Goal: Check status

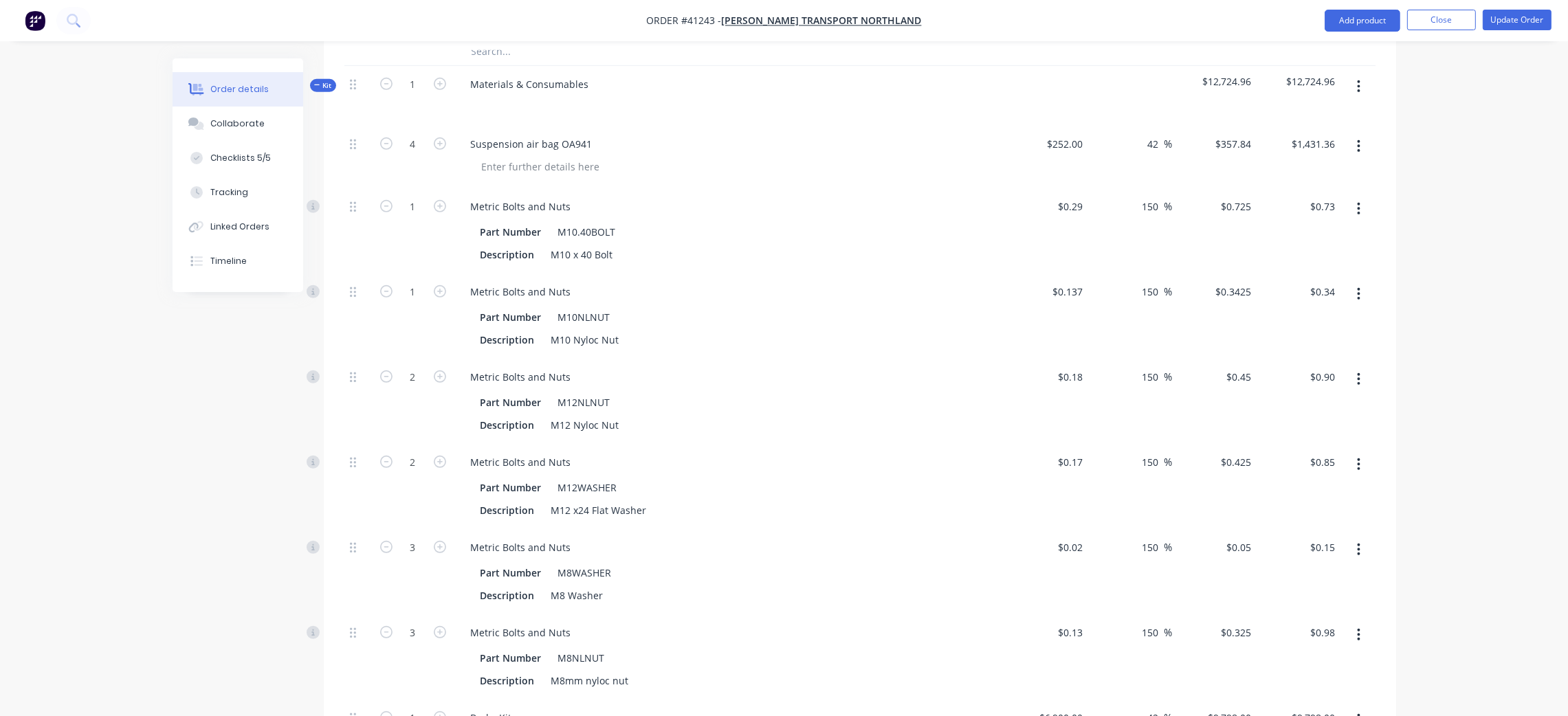
scroll to position [1108, 0]
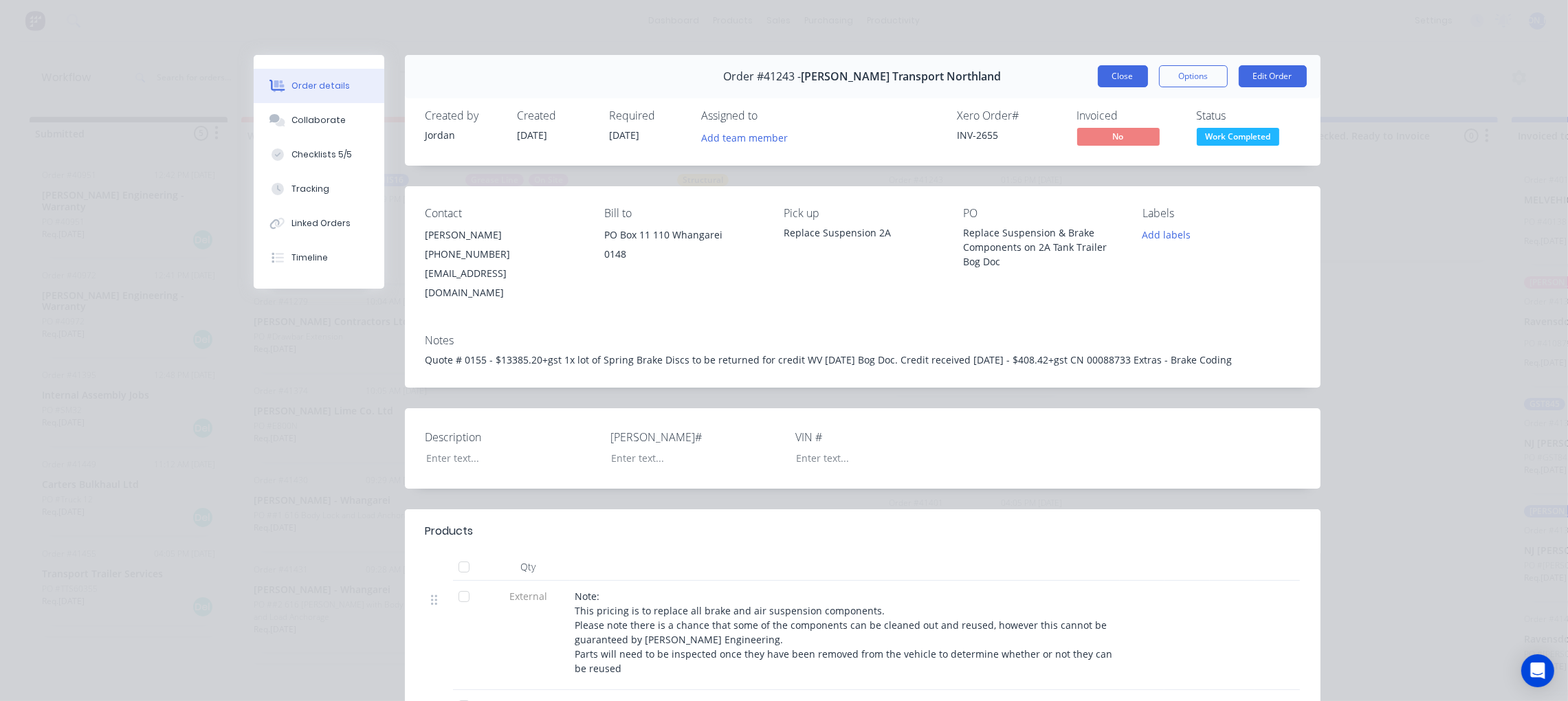
click at [1107, 67] on button "Close" at bounding box center [1123, 76] width 50 height 22
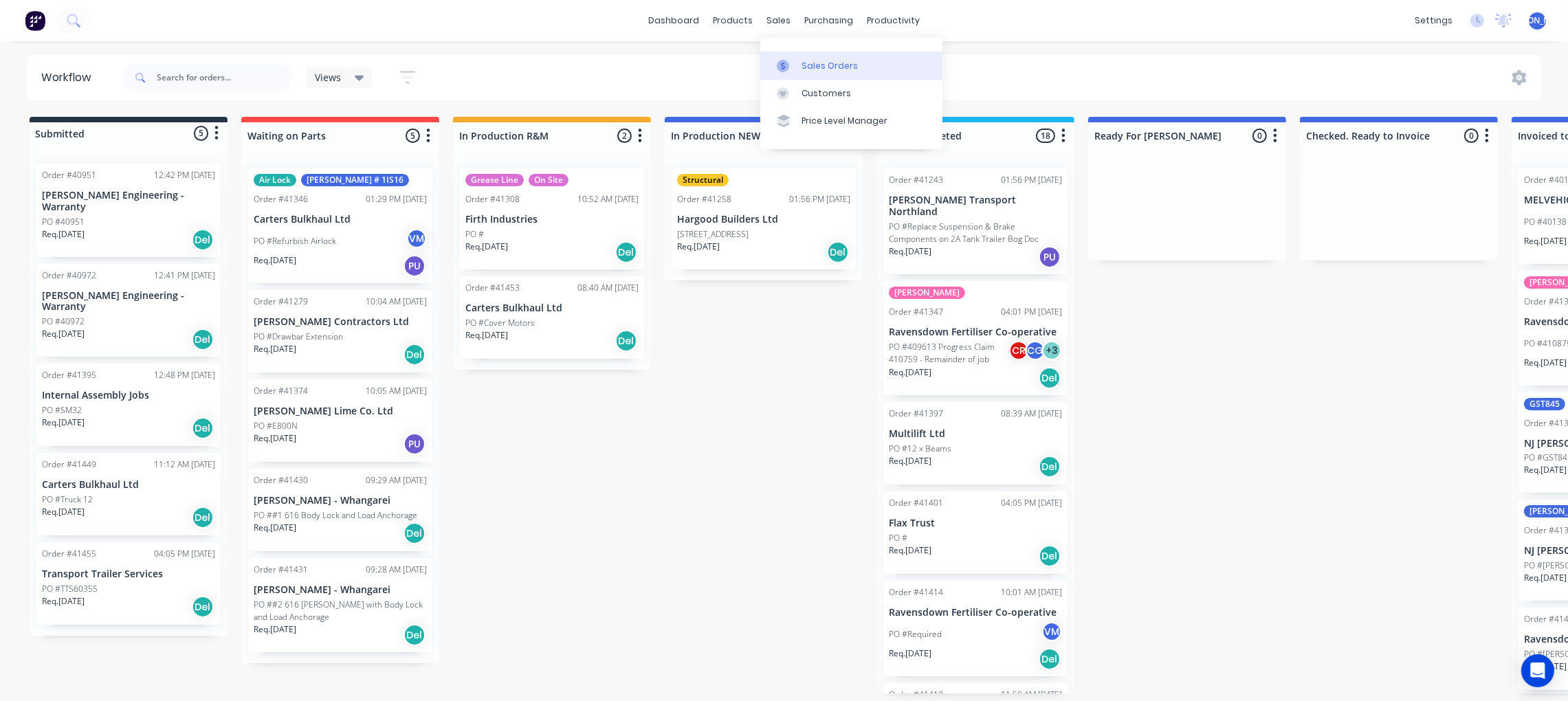
click at [818, 63] on div "Sales Orders" at bounding box center [830, 66] width 56 height 12
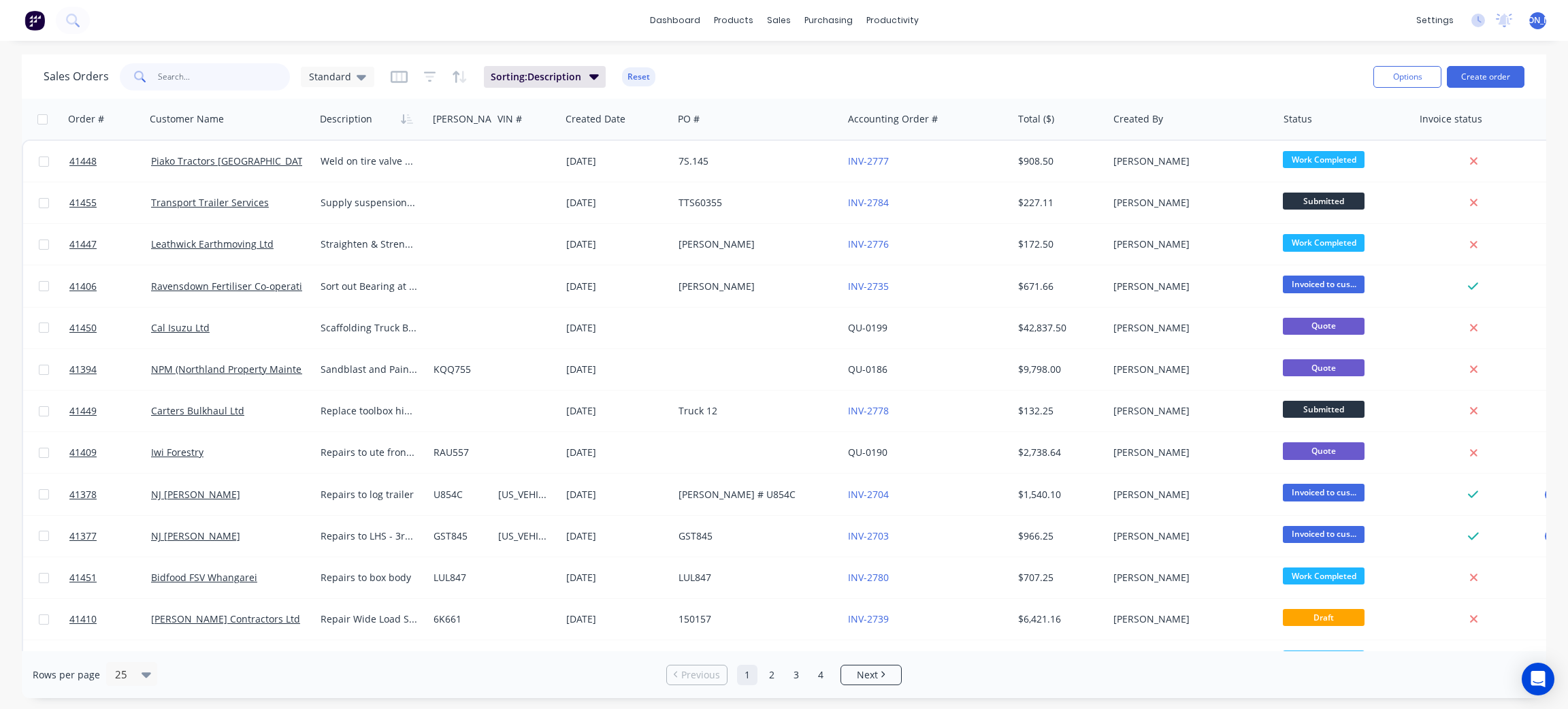
click at [239, 63] on input "text" at bounding box center [224, 77] width 133 height 27
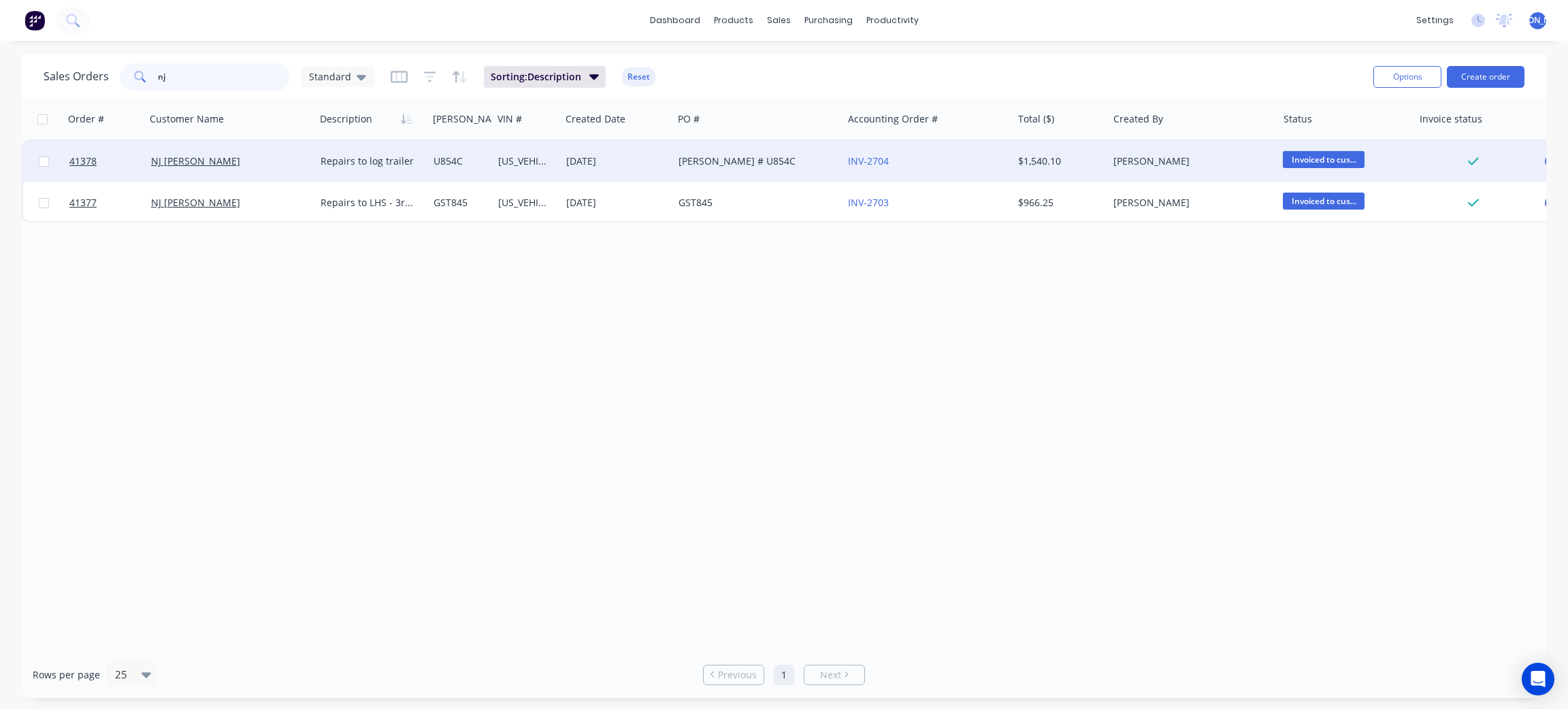
type input "nj"
click at [222, 155] on div "NJ Julian" at bounding box center [227, 161] width 151 height 14
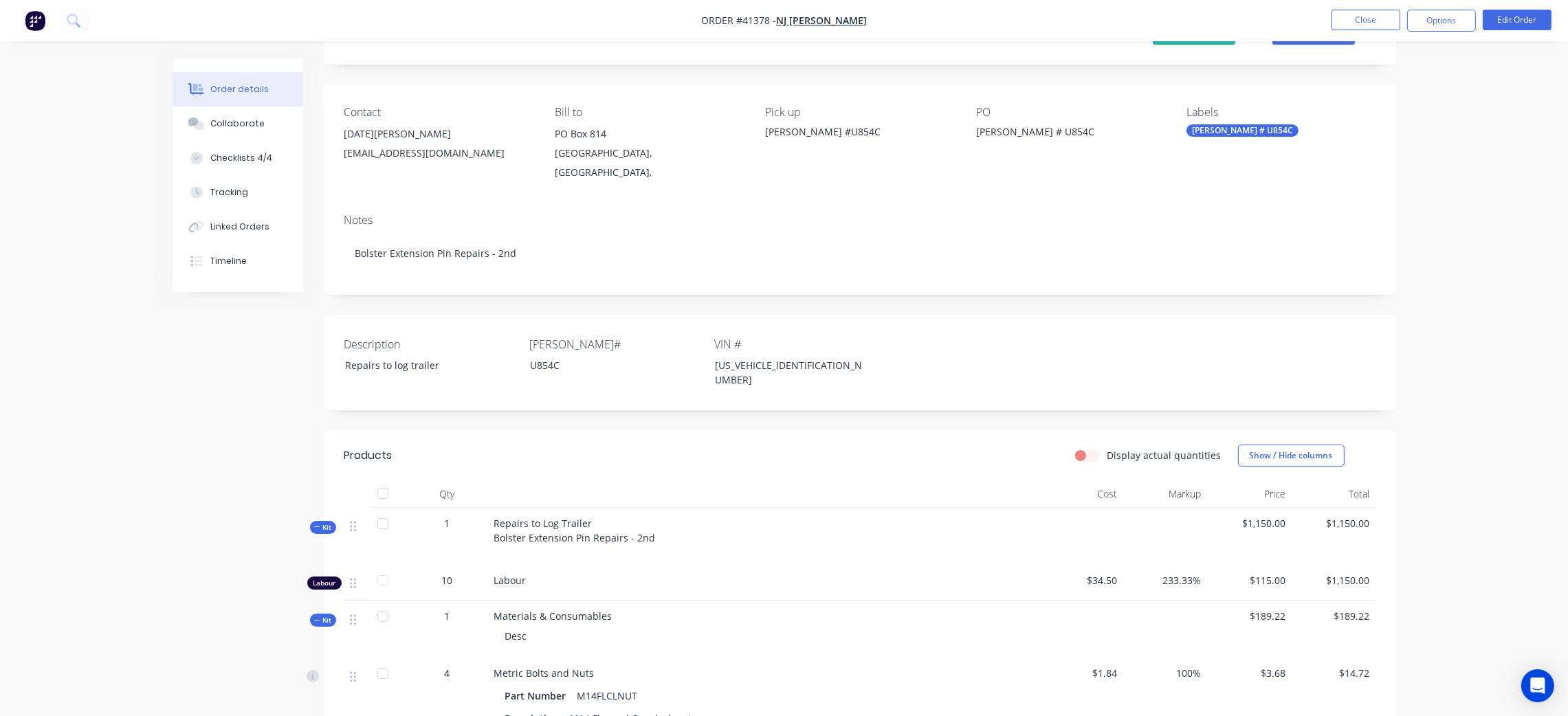
scroll to position [68, 0]
click at [237, 180] on button "Tracking" at bounding box center [238, 192] width 130 height 34
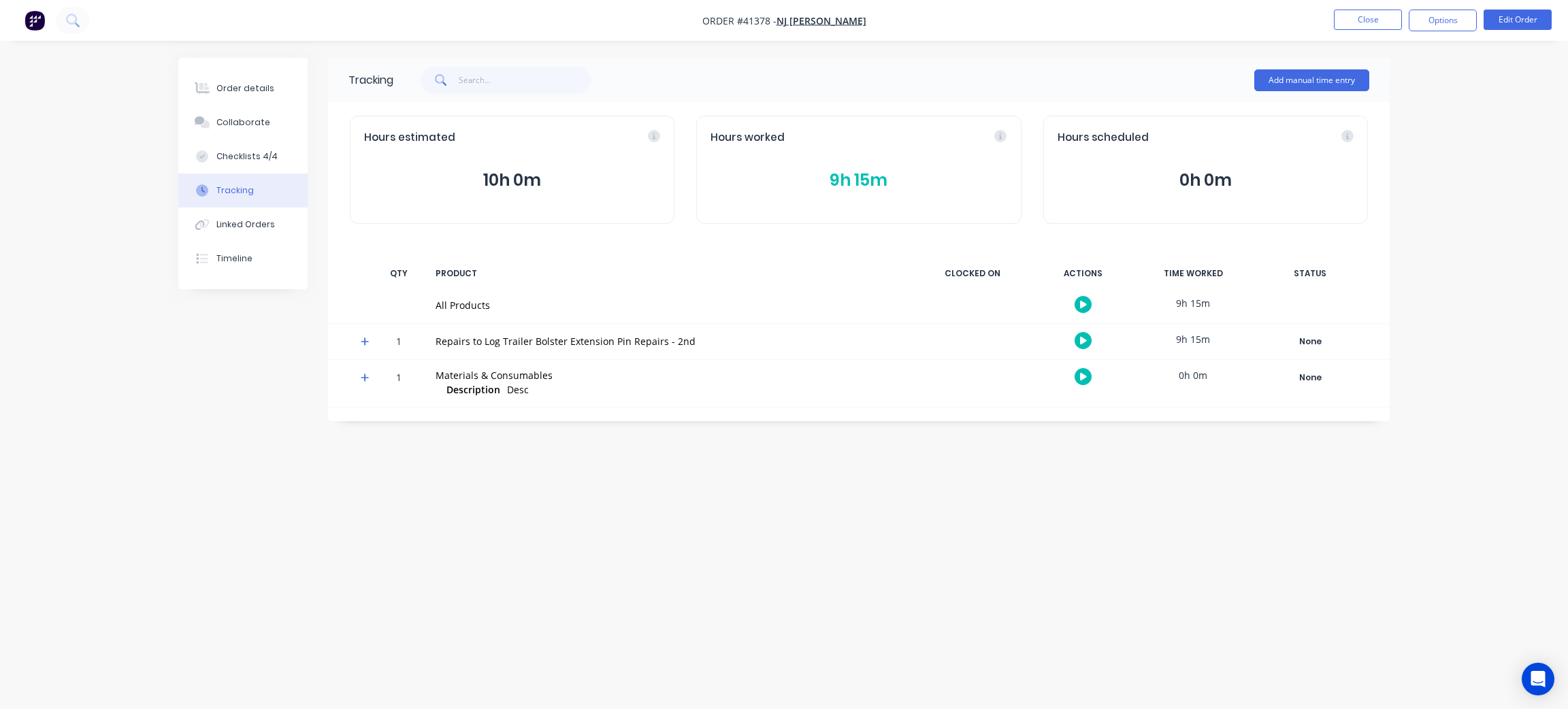
click at [234, 179] on button "Tracking" at bounding box center [243, 190] width 129 height 34
click at [260, 91] on div "Order details" at bounding box center [245, 88] width 58 height 12
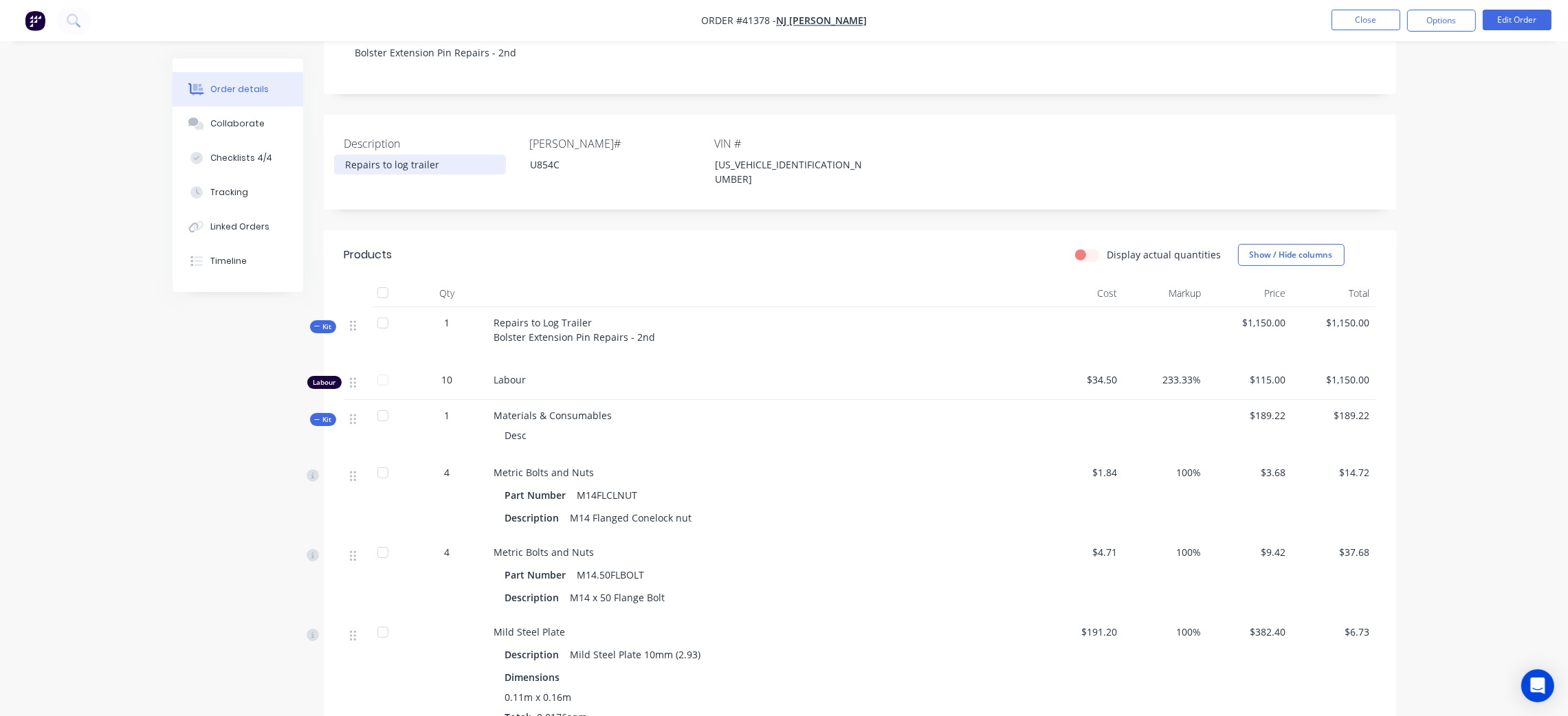
scroll to position [274, 0]
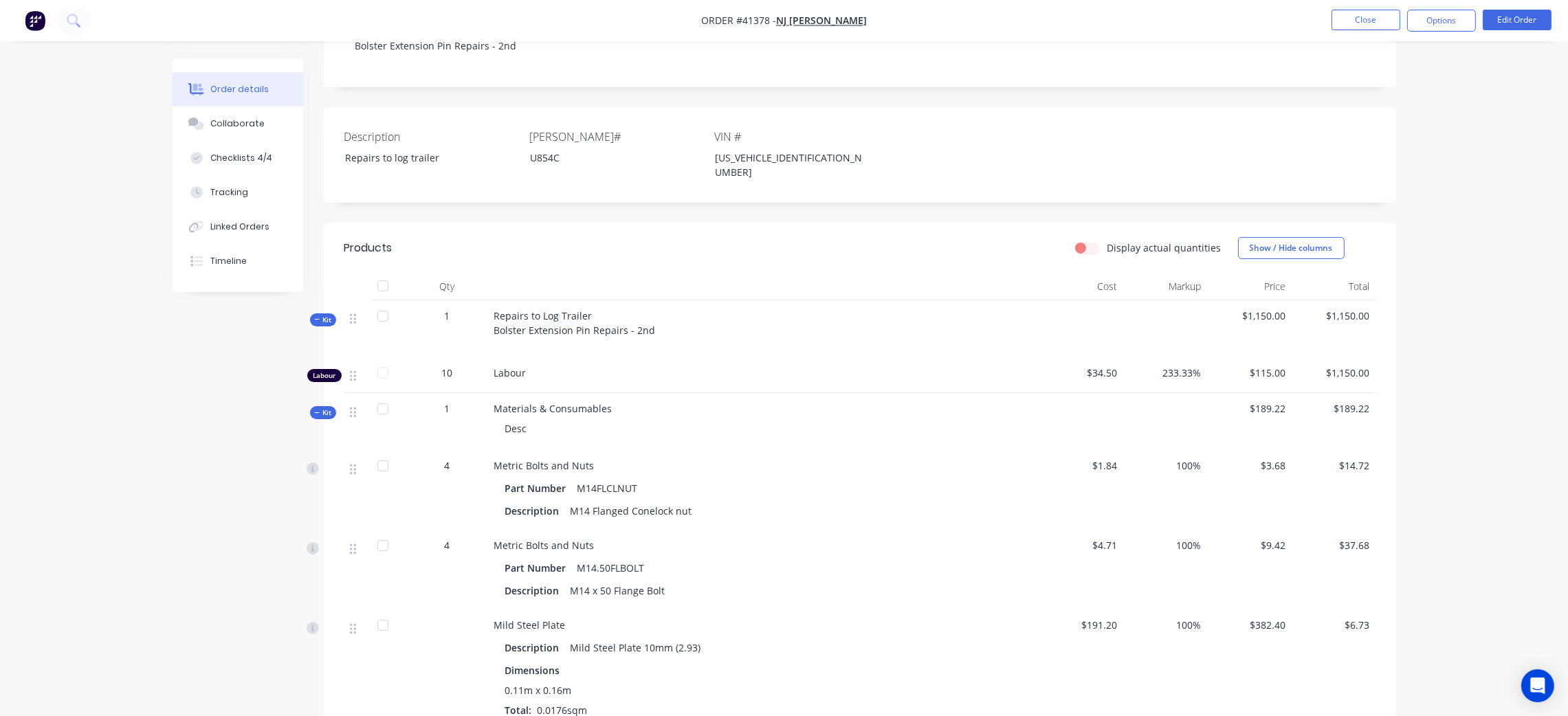
click at [317, 316] on icon at bounding box center [317, 319] width 7 height 7
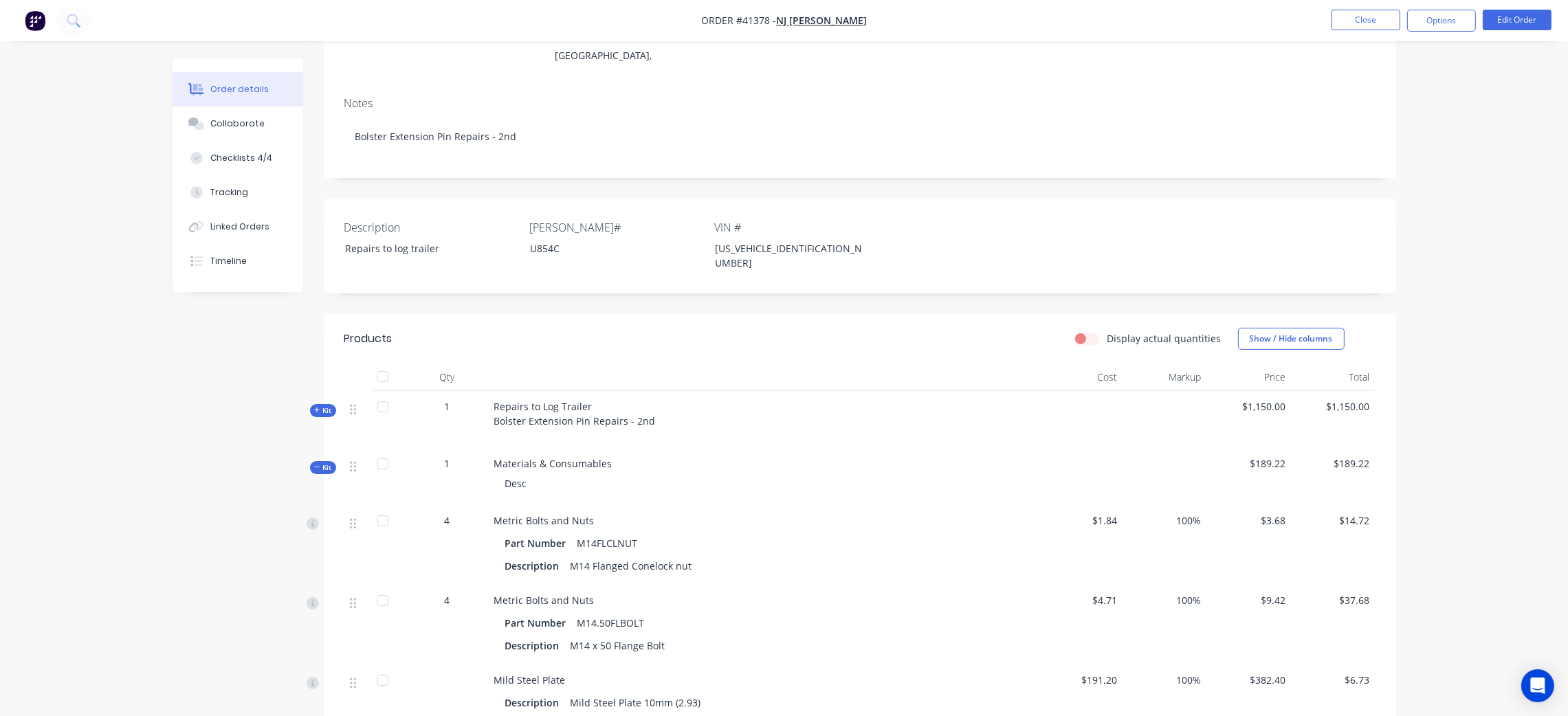
scroll to position [184, 0]
click at [315, 463] on icon at bounding box center [317, 466] width 7 height 7
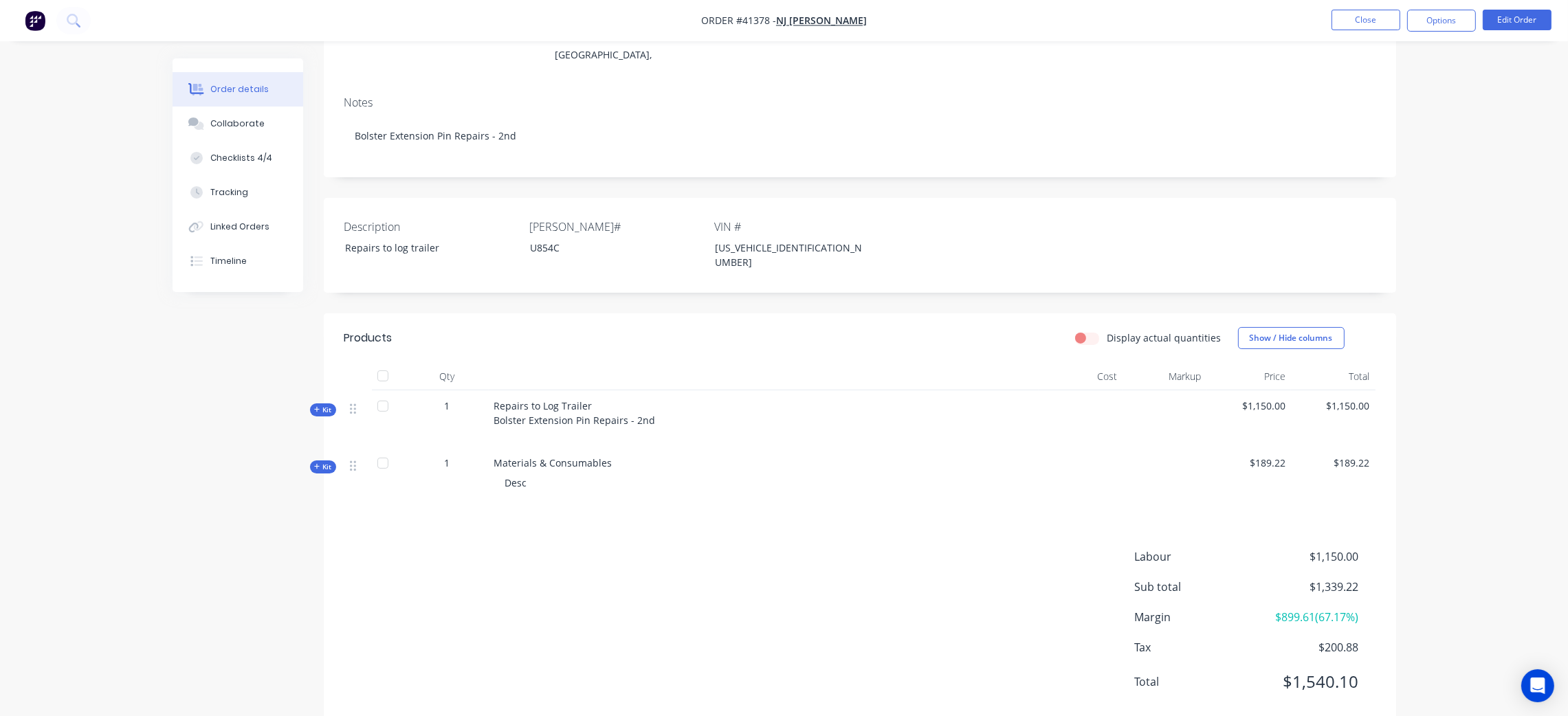
click at [315, 463] on icon at bounding box center [317, 466] width 7 height 7
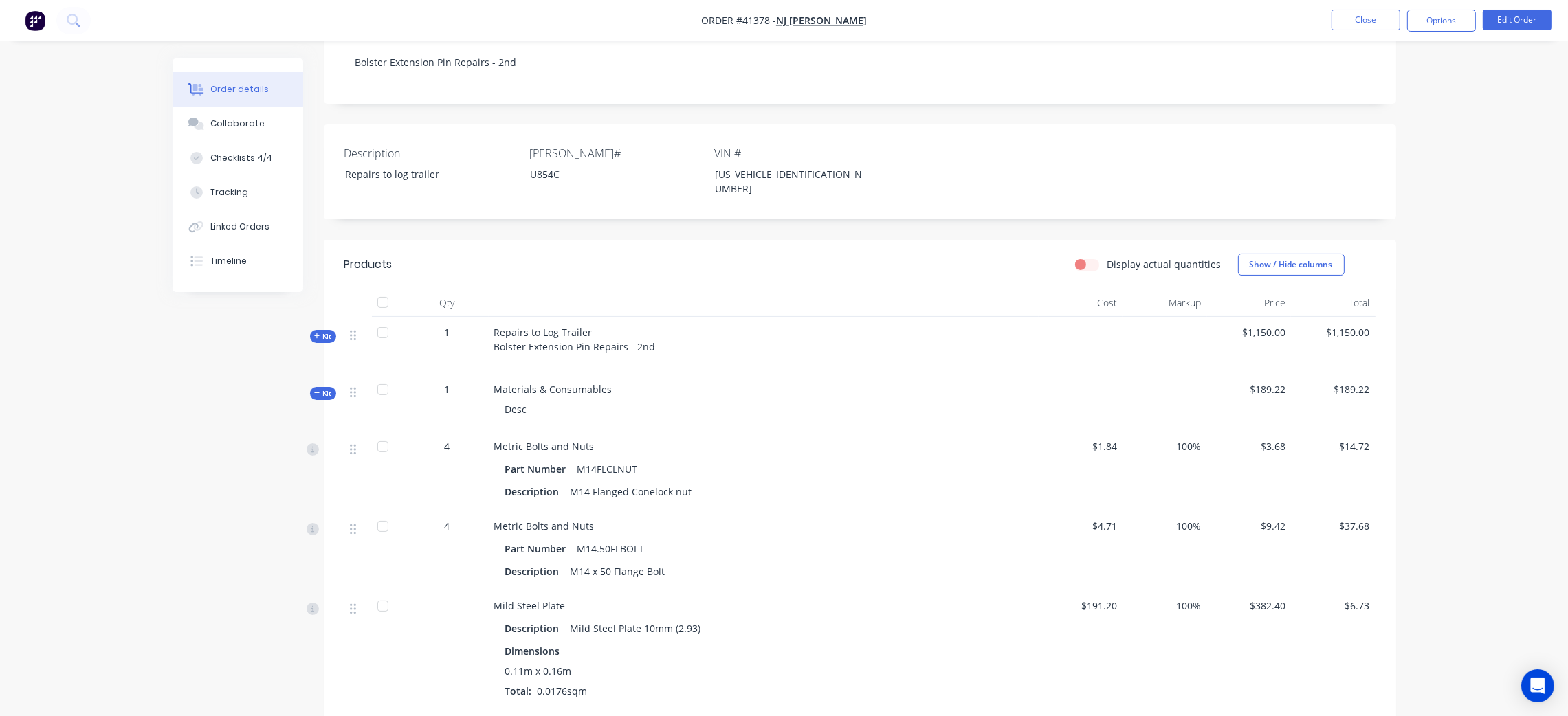
scroll to position [245, 0]
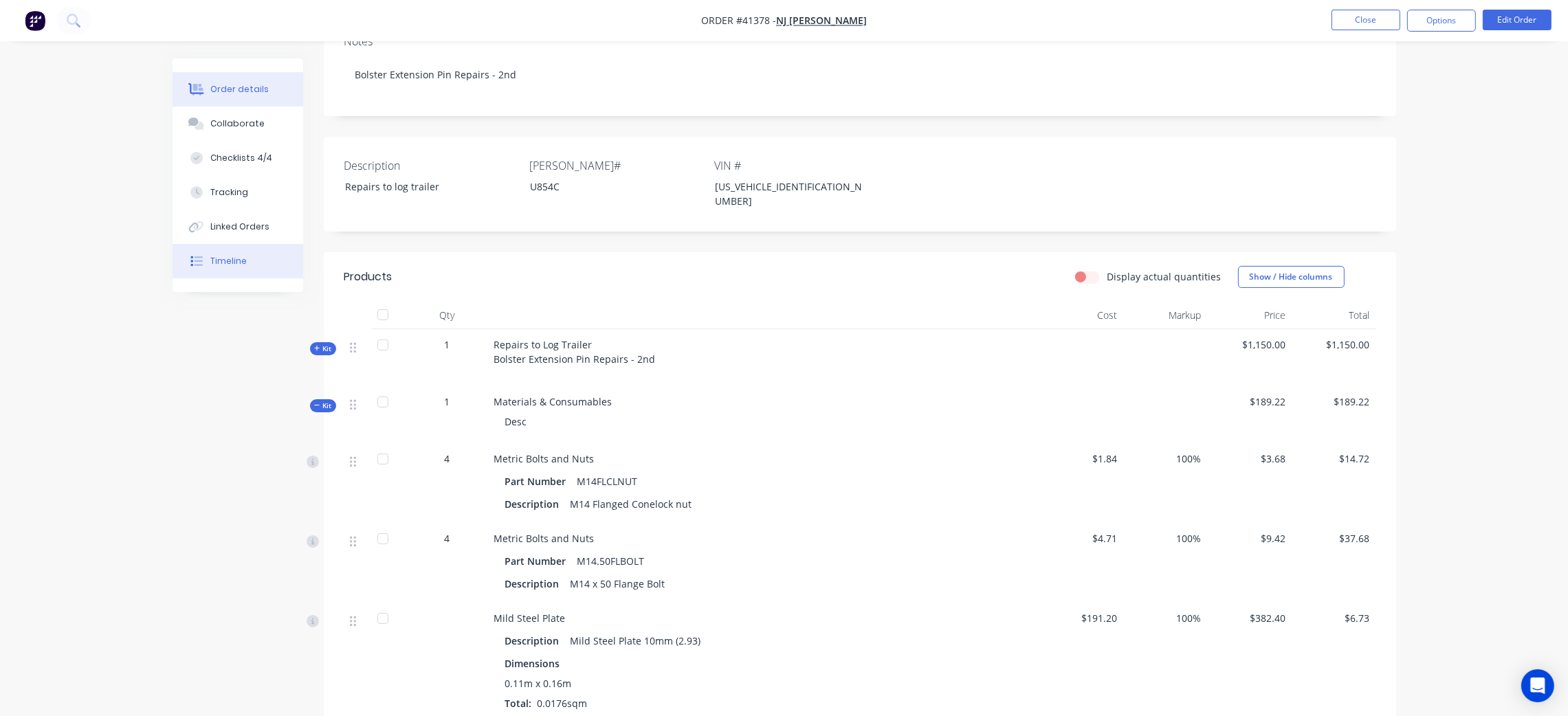
click at [240, 258] on div "Timeline" at bounding box center [228, 261] width 36 height 12
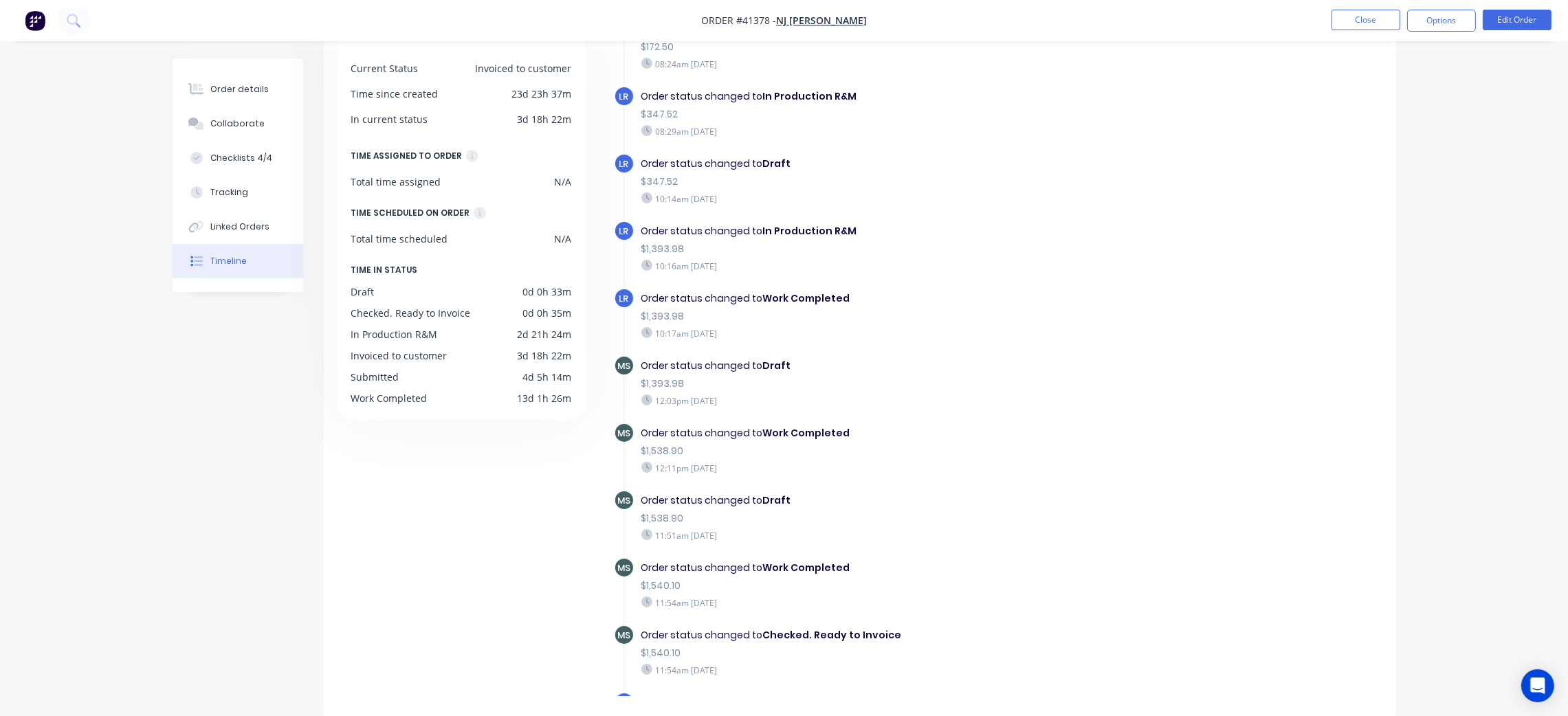
scroll to position [731, 0]
click at [968, 393] on div "12:03pm Wednesday 13/08/25" at bounding box center [879, 399] width 476 height 12
drag, startPoint x: 968, startPoint y: 387, endPoint x: 1067, endPoint y: 447, distance: 115.8
click at [1067, 447] on div "Order status changed to Work Completed $1,538.90 12:11pm Wednesday 13/08/25" at bounding box center [879, 449] width 490 height 55
click at [236, 156] on div "Checklists 4/4" at bounding box center [240, 158] width 62 height 12
